Goal: Understand process/instructions: Learn how to perform a task or action

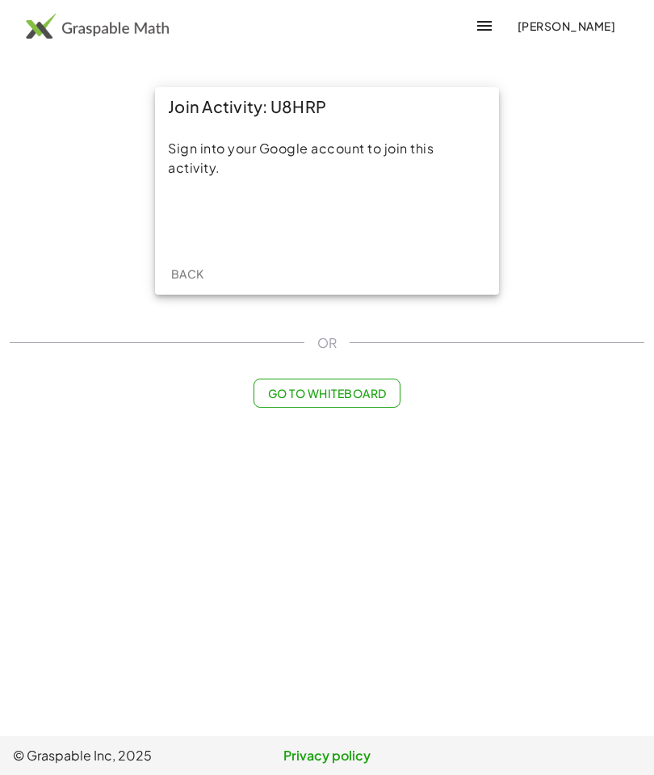
click at [364, 221] on div "Sign in with Google. Opens in new tab" at bounding box center [327, 220] width 149 height 36
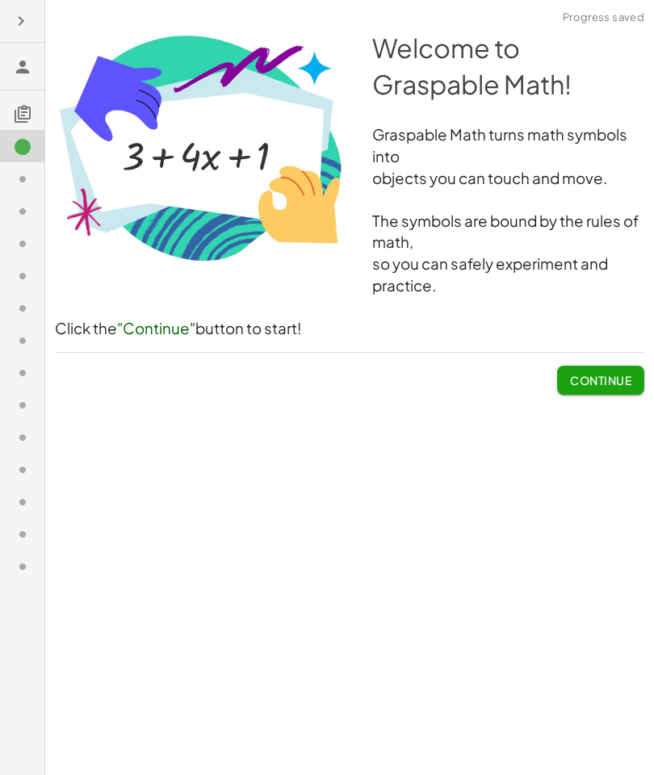
click at [607, 377] on span "Continue" at bounding box center [600, 380] width 61 height 15
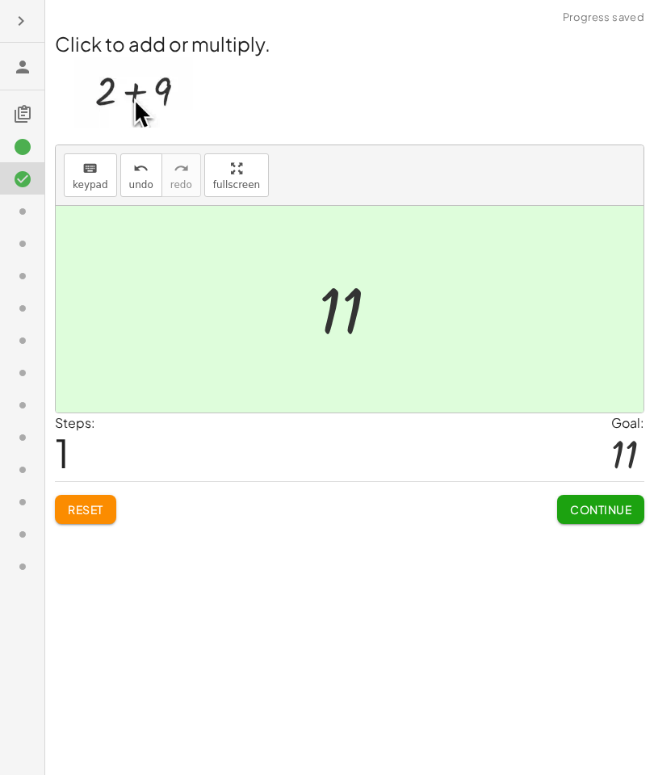
click at [590, 508] on span "Continue" at bounding box center [600, 509] width 61 height 15
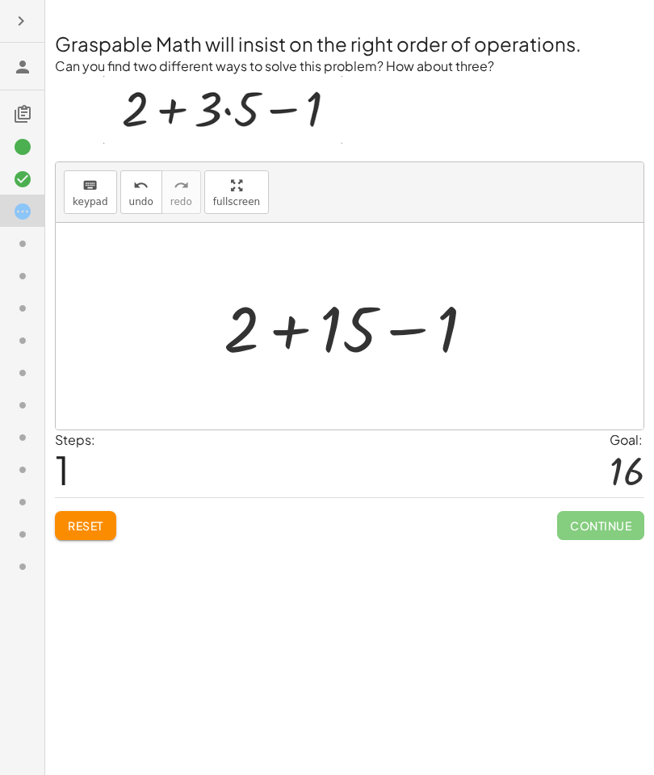
click at [611, 525] on span "Continue" at bounding box center [600, 525] width 87 height 29
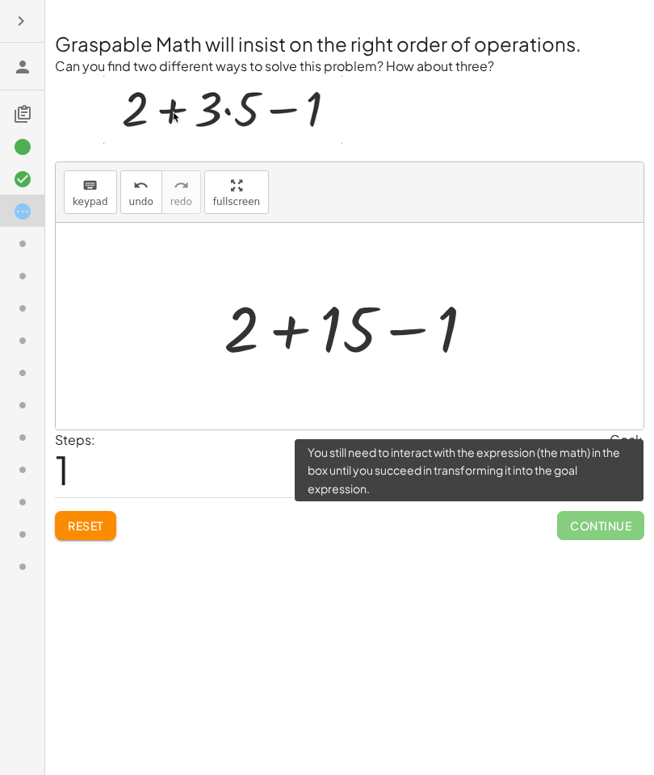
click at [529, 566] on div "Welcome to Graspable Math! Graspable Math turns math symbols into objects you c…" at bounding box center [349, 387] width 609 height 775
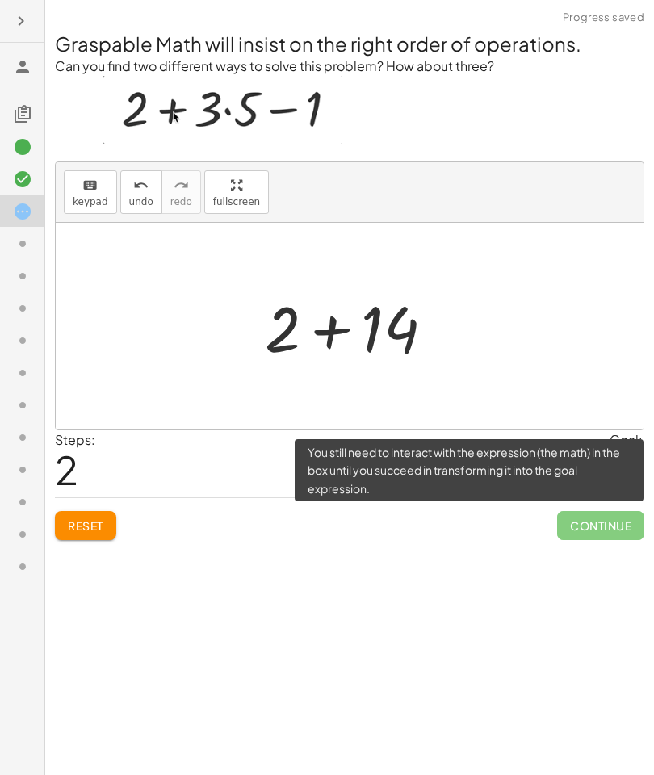
click at [593, 531] on span "Continue" at bounding box center [600, 525] width 87 height 29
click at [369, 597] on div "Welcome to Graspable Math! Graspable Math turns math symbols into objects you c…" at bounding box center [349, 387] width 609 height 775
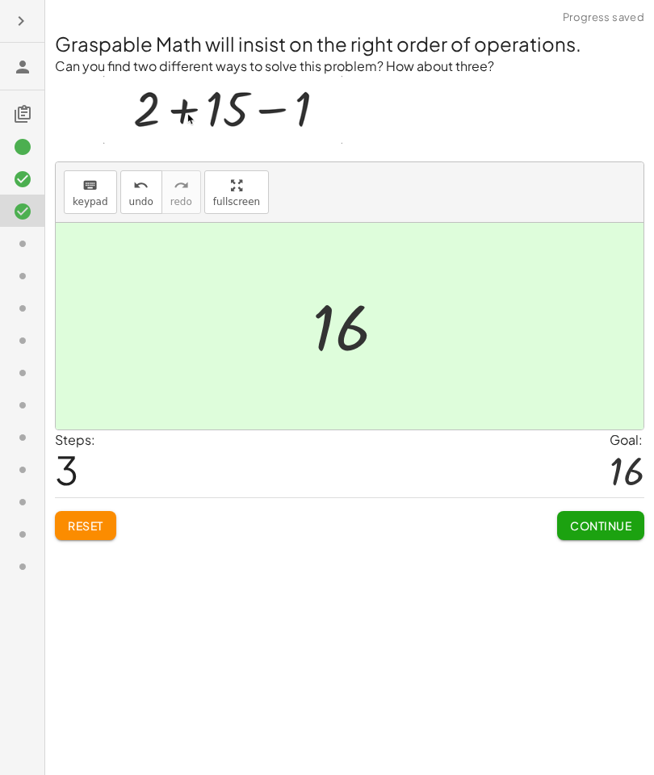
click at [591, 519] on span "Continue" at bounding box center [600, 526] width 61 height 15
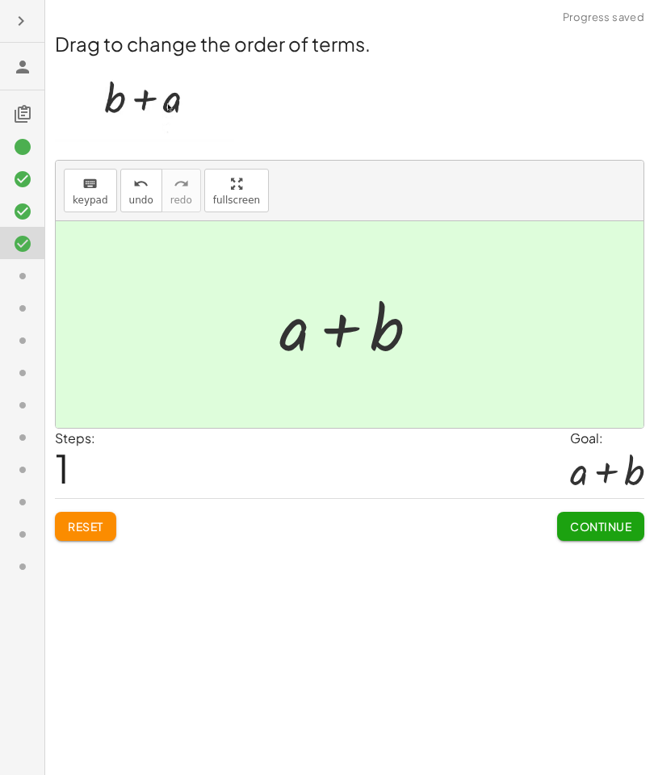
click at [600, 523] on span "Continue" at bounding box center [600, 526] width 61 height 15
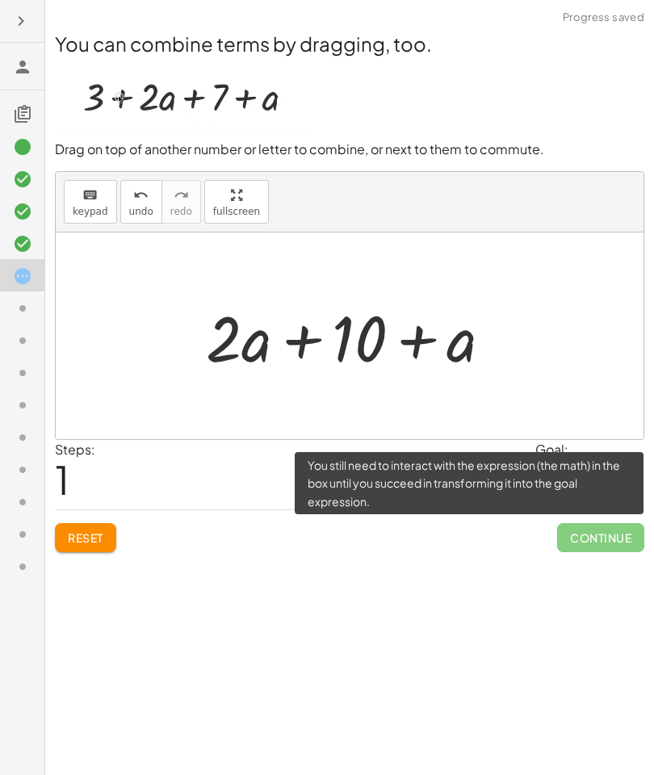
click at [618, 536] on span "Continue" at bounding box center [600, 537] width 87 height 29
click at [414, 616] on div "Welcome to Graspable Math! Graspable Math turns math symbols into objects you c…" at bounding box center [349, 387] width 609 height 775
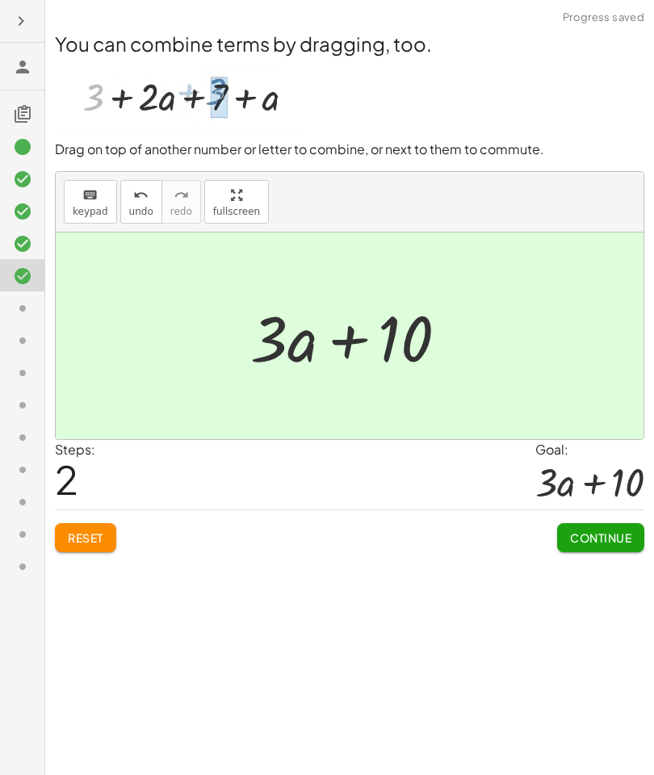
click at [611, 531] on span "Continue" at bounding box center [600, 538] width 61 height 15
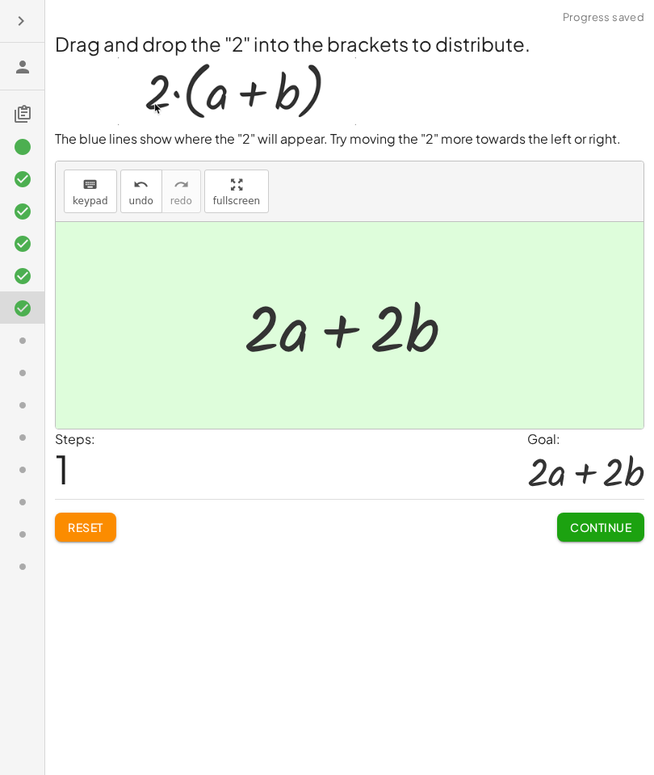
click at [597, 530] on span "Continue" at bounding box center [600, 527] width 61 height 15
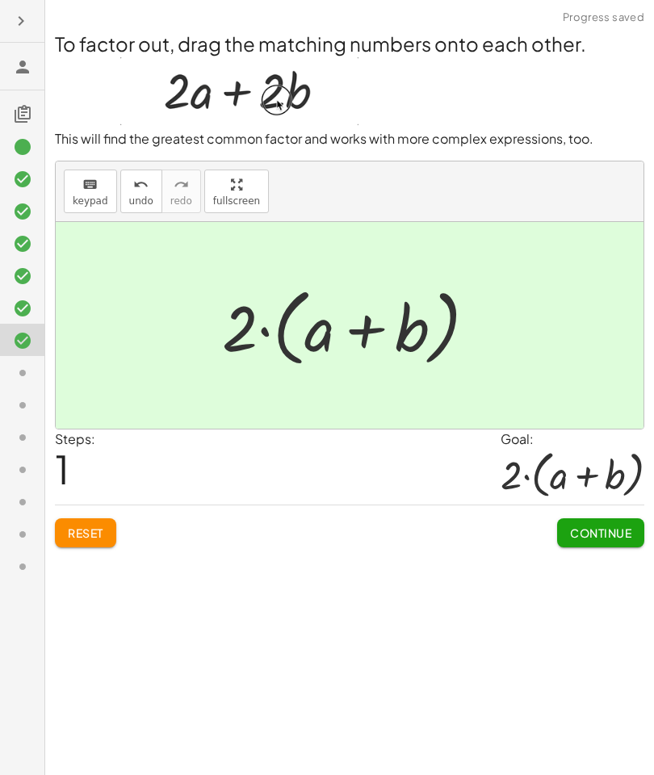
click at [590, 540] on button "Continue" at bounding box center [600, 533] width 87 height 29
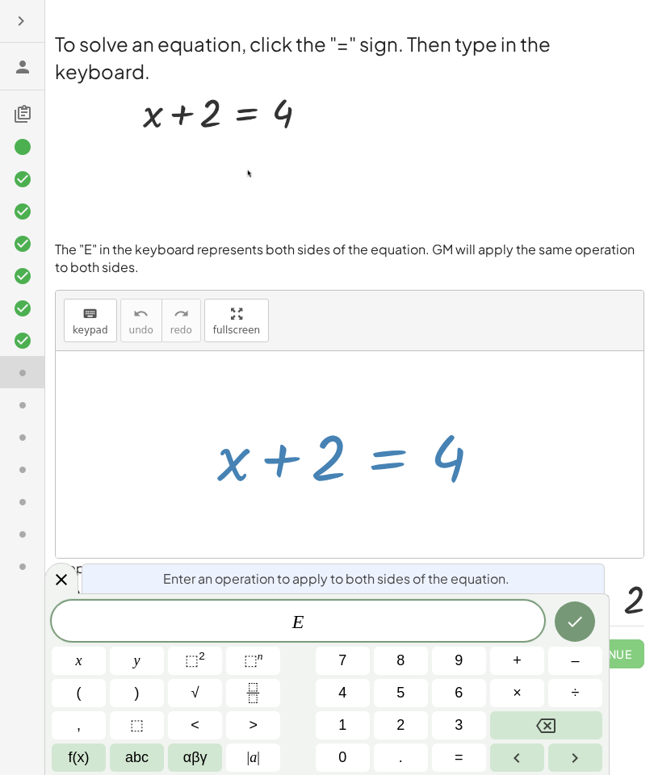
click at [573, 656] on span "–" at bounding box center [575, 661] width 8 height 22
click at [397, 727] on span "2" at bounding box center [401, 726] width 8 height 22
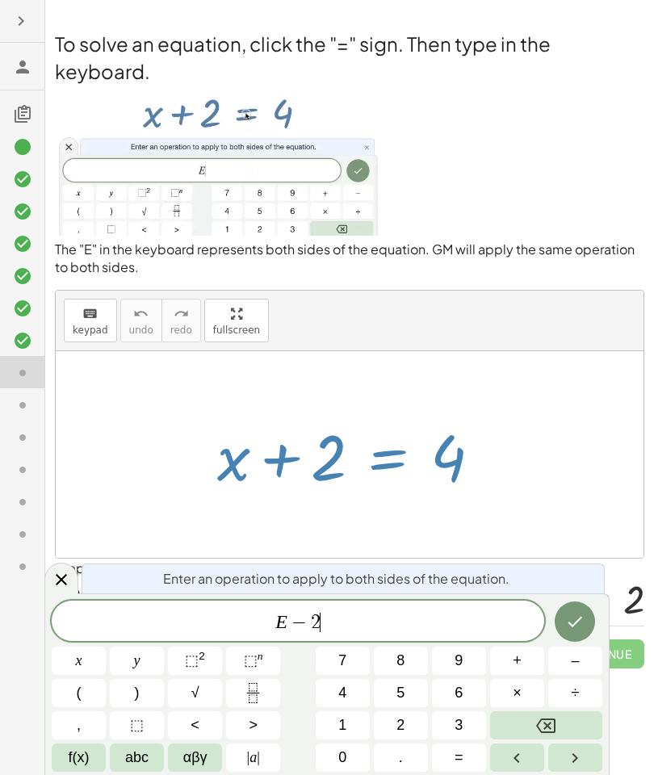
click at [567, 615] on icon "Done" at bounding box center [574, 621] width 19 height 19
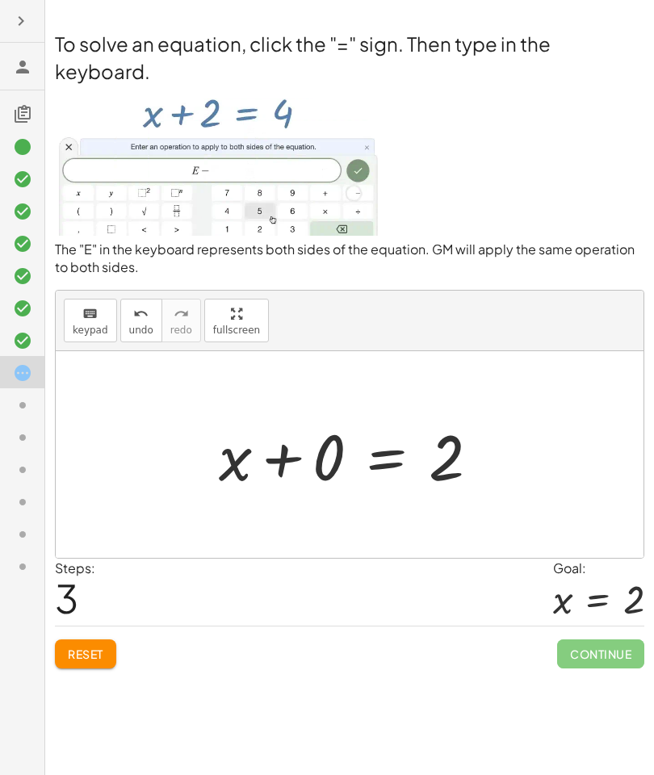
click at [88, 651] on span "Reset" at bounding box center [86, 654] width 36 height 15
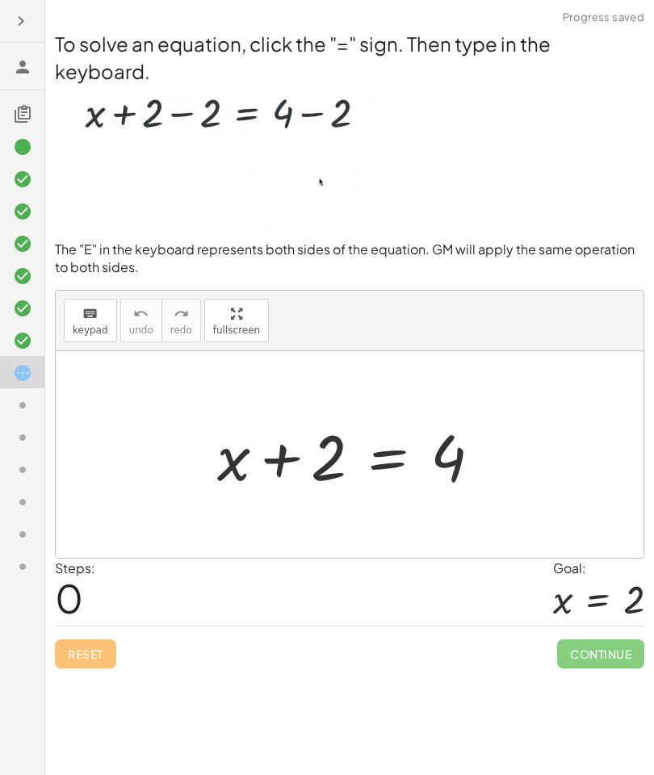
click at [84, 661] on div "Reset Continue" at bounding box center [350, 647] width 590 height 43
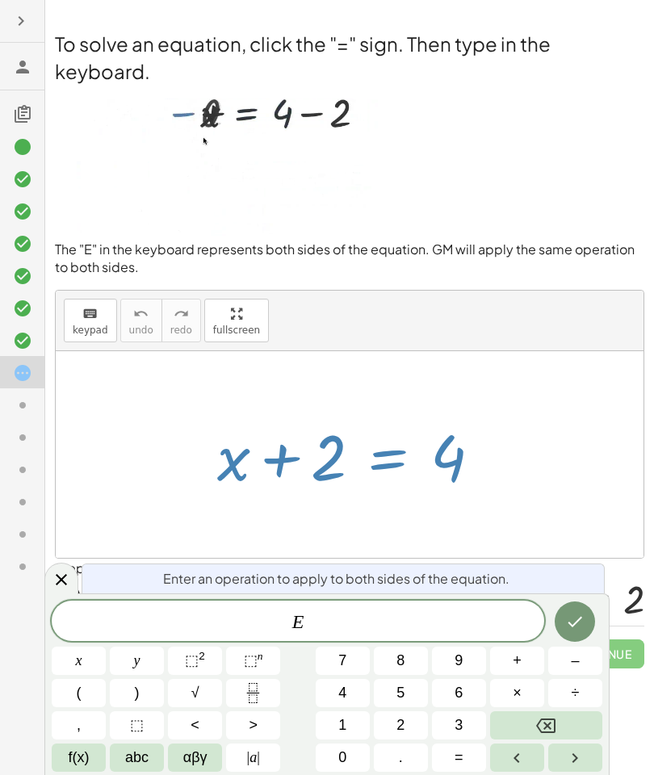
click at [573, 640] on button "Done" at bounding box center [575, 622] width 40 height 40
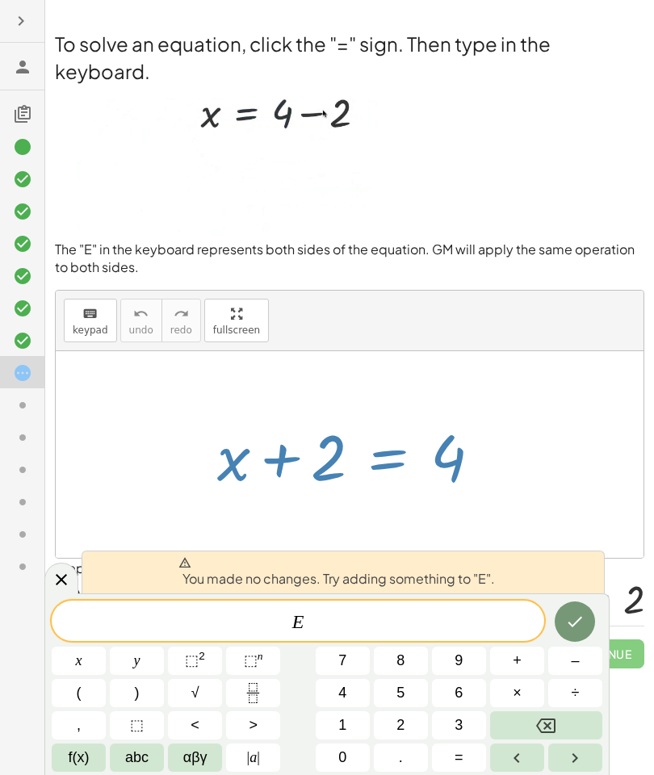
click at [397, 716] on span "2" at bounding box center [401, 726] width 8 height 22
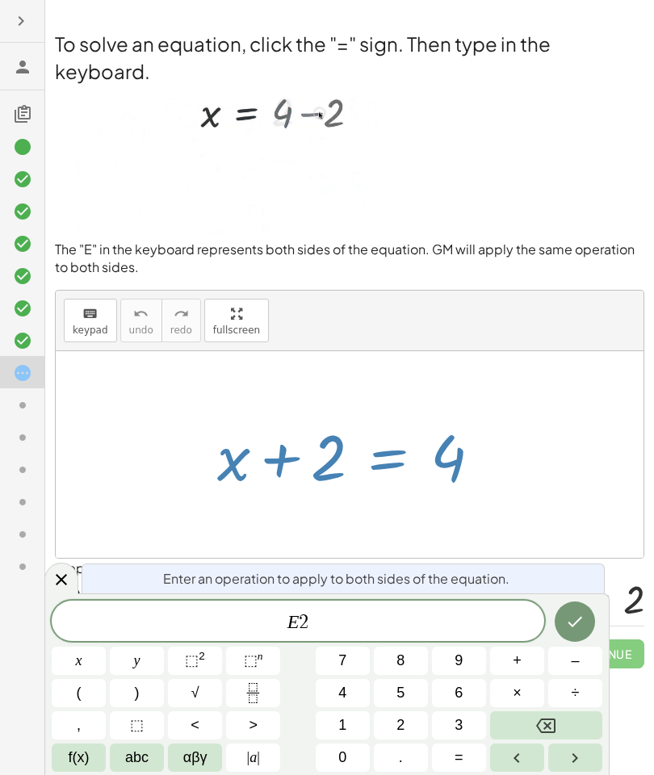
click at [573, 609] on button "Done" at bounding box center [575, 622] width 40 height 40
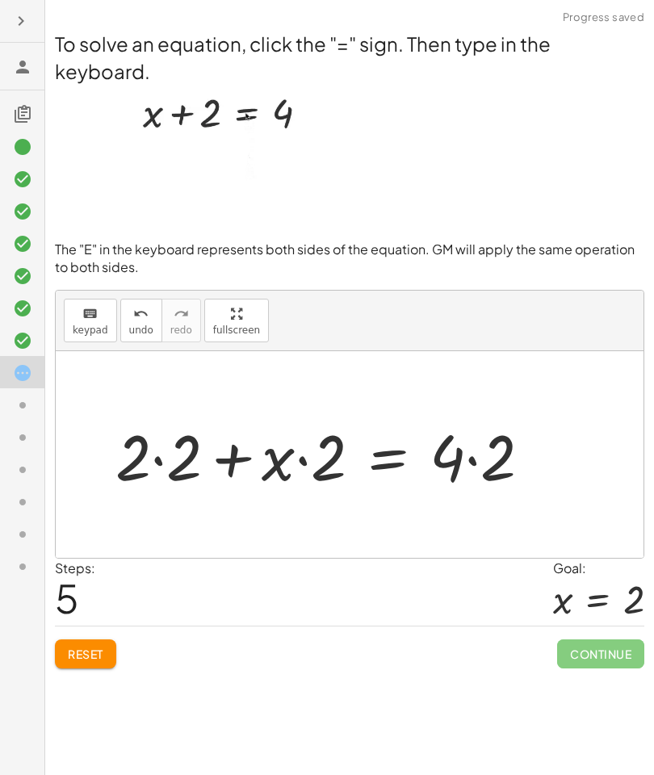
click at [78, 653] on span "Reset" at bounding box center [86, 654] width 36 height 15
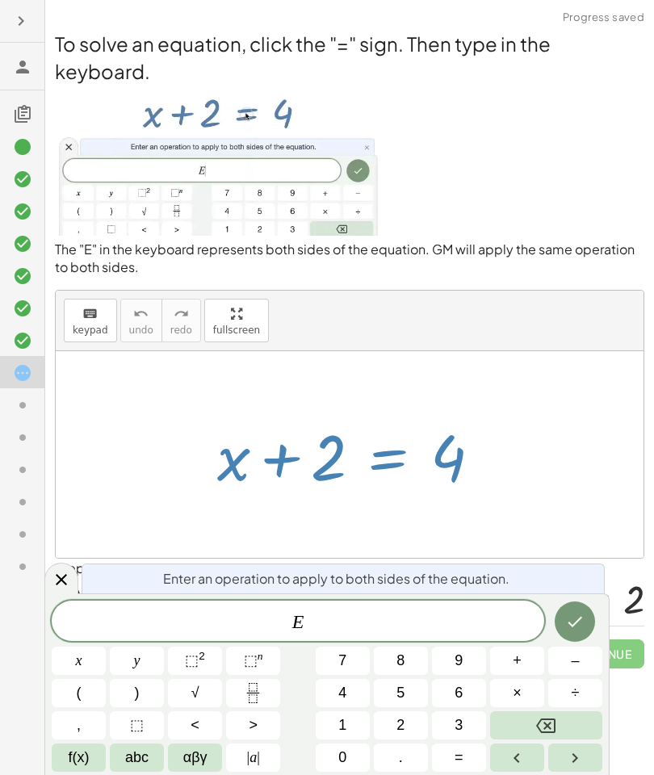
click at [569, 659] on button "–" at bounding box center [575, 661] width 54 height 28
click at [391, 718] on button "2" at bounding box center [401, 726] width 54 height 28
click at [586, 611] on button "Done" at bounding box center [575, 622] width 40 height 40
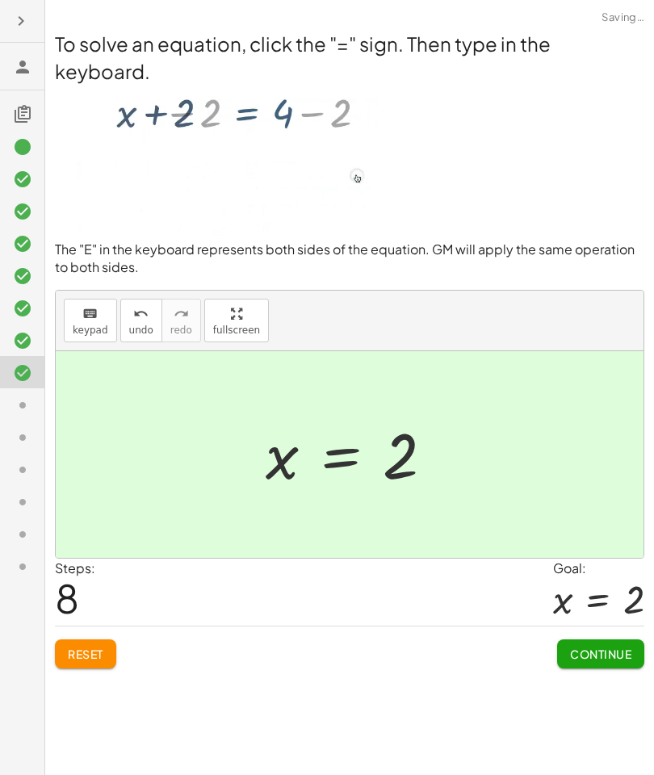
click at [578, 647] on span "Continue" at bounding box center [600, 654] width 61 height 15
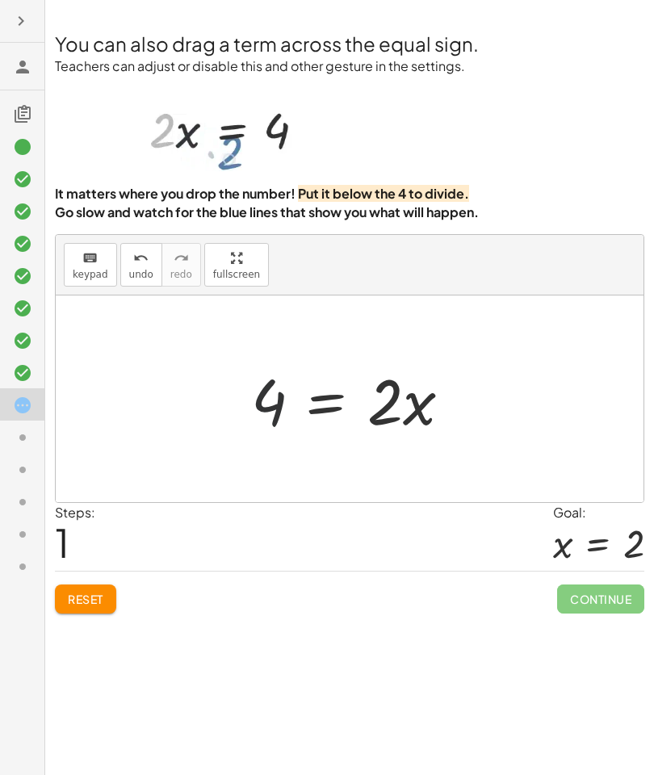
click at [80, 597] on span "Reset" at bounding box center [86, 599] width 36 height 15
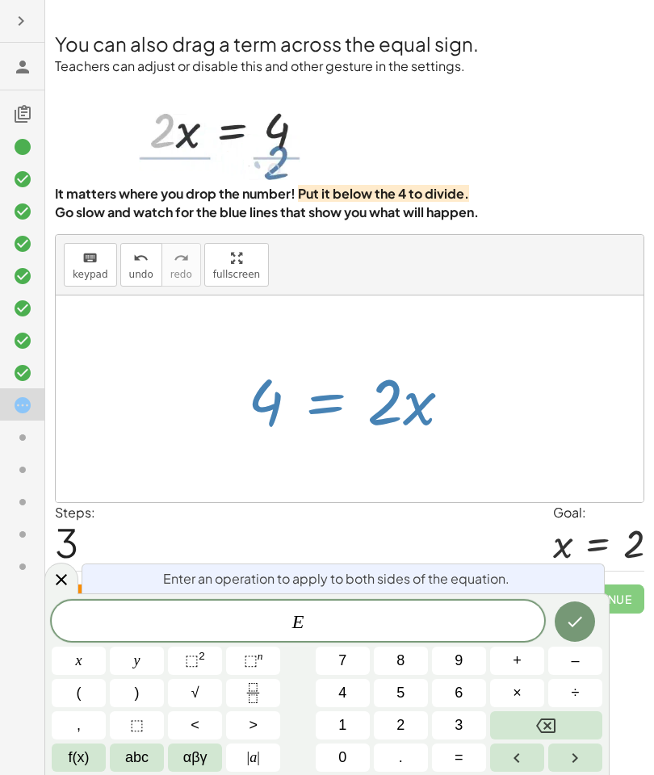
click at [583, 659] on button "–" at bounding box center [575, 661] width 54 height 28
click at [404, 725] on span "2" at bounding box center [401, 726] width 8 height 22
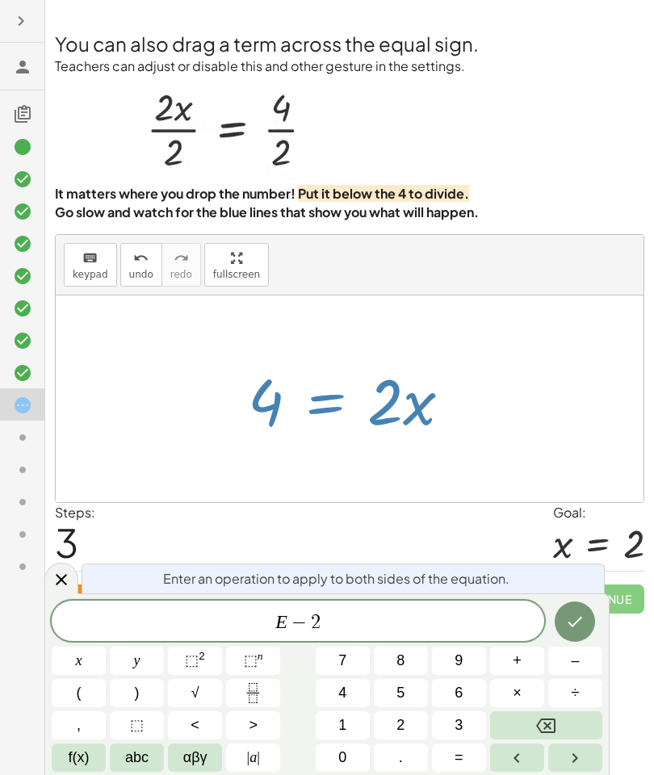
click at [569, 615] on icon "Done" at bounding box center [574, 621] width 19 height 19
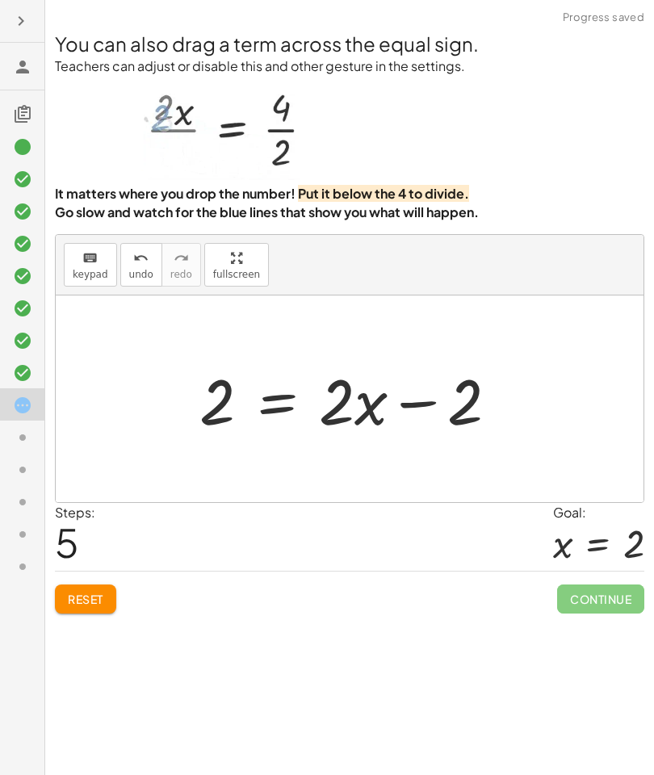
click at [63, 578] on div "Reset Continue" at bounding box center [350, 592] width 590 height 43
click at [74, 594] on span "Reset" at bounding box center [86, 599] width 36 height 15
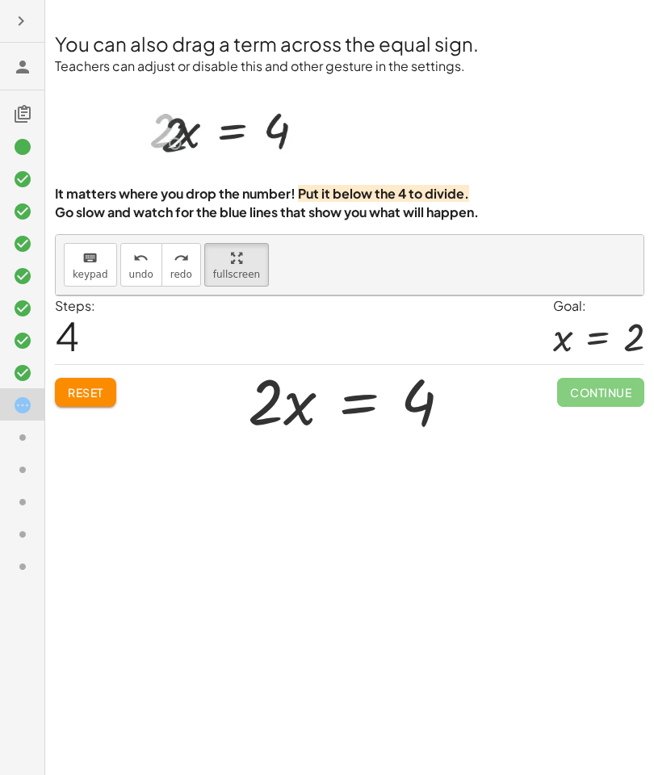
click at [92, 385] on span "Reset" at bounding box center [86, 392] width 36 height 15
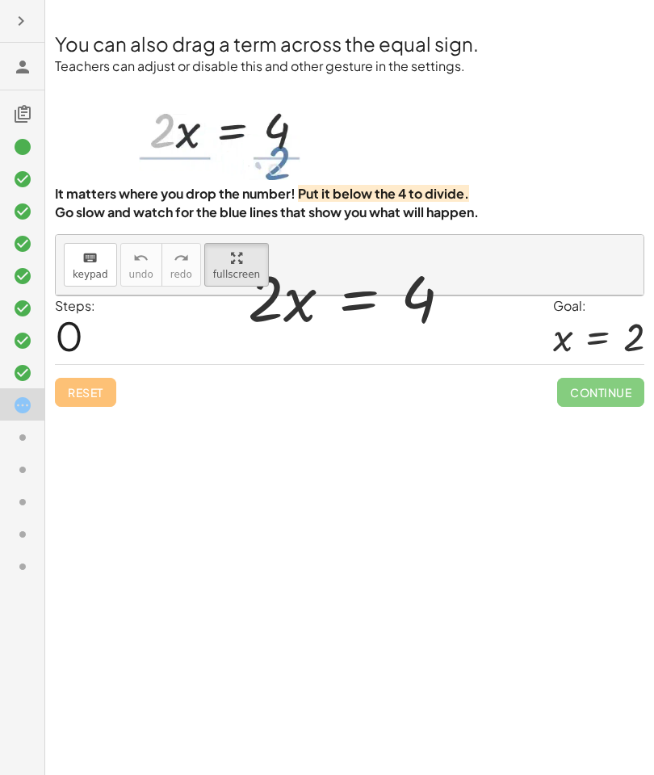
click at [612, 371] on div "Continue" at bounding box center [600, 386] width 87 height 42
click at [611, 364] on div "Reset Continue" at bounding box center [350, 385] width 590 height 43
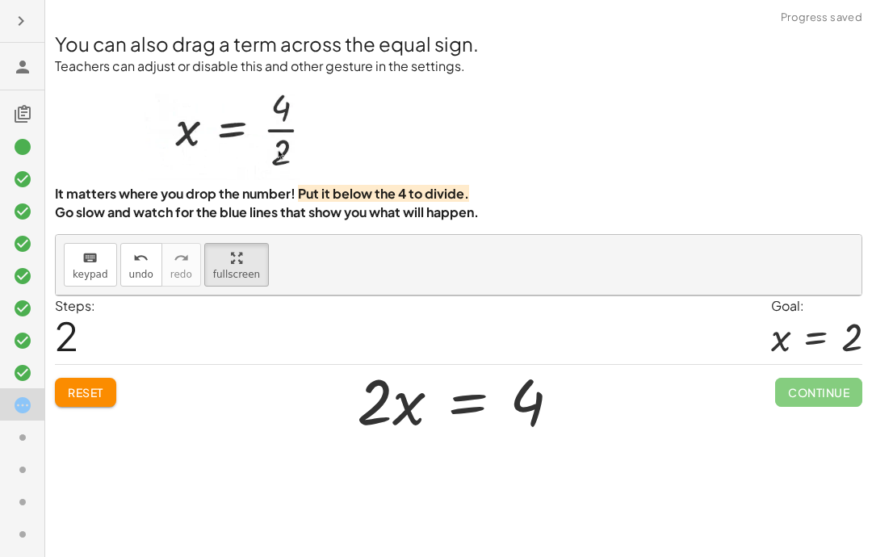
click at [242, 296] on div at bounding box center [459, 372] width 806 height 153
